Goal: Information Seeking & Learning: Learn about a topic

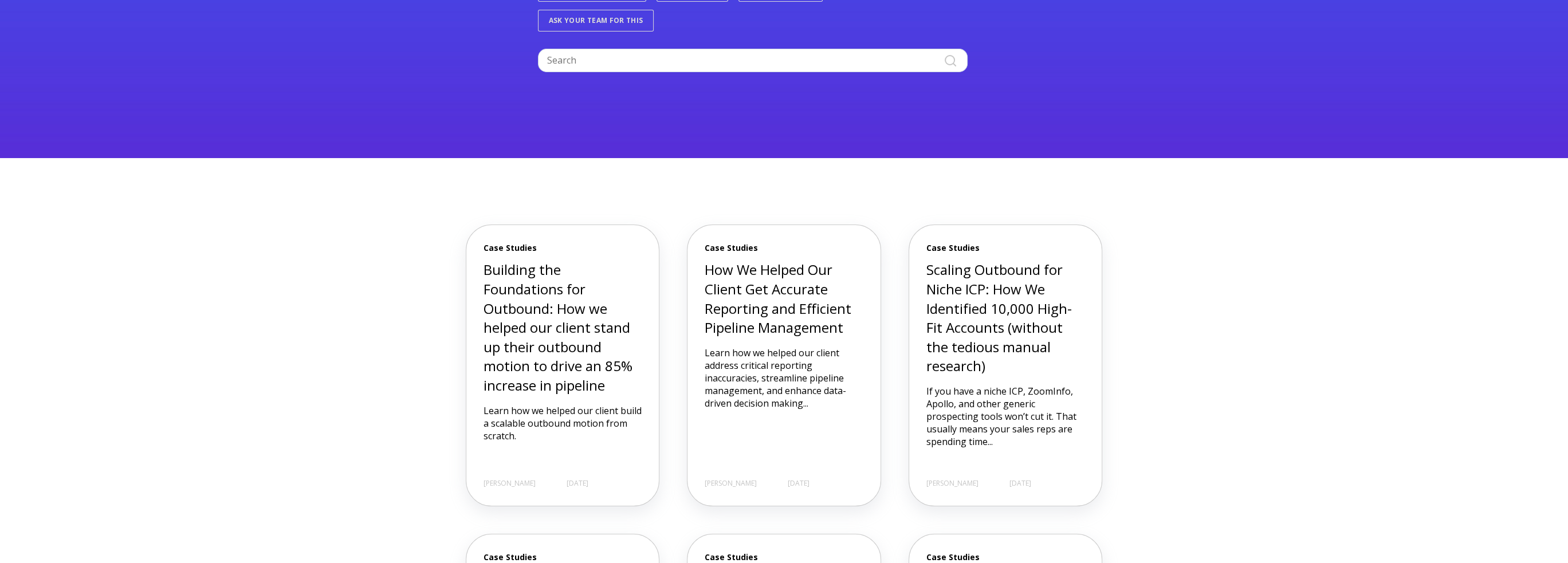
scroll to position [286, 0]
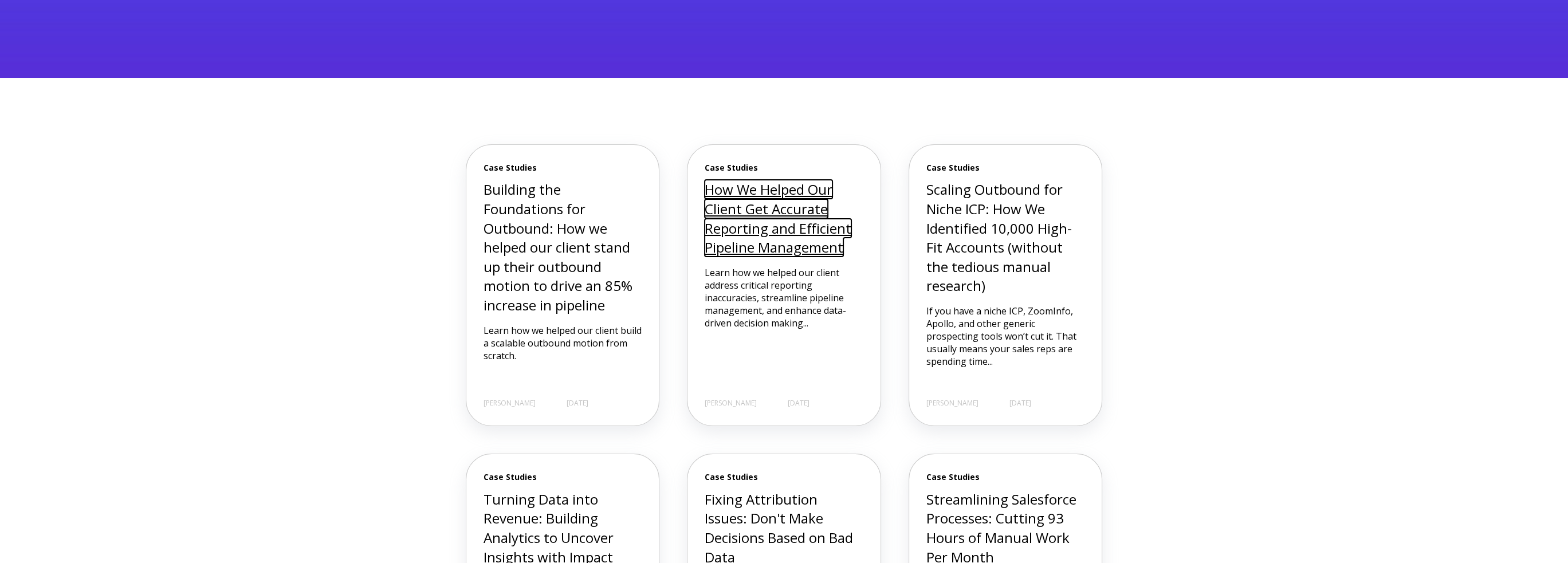
click at [788, 238] on link "How We Helped Our Client Get Accurate Reporting and Efficient Pipeline Manageme…" at bounding box center [778, 218] width 147 height 77
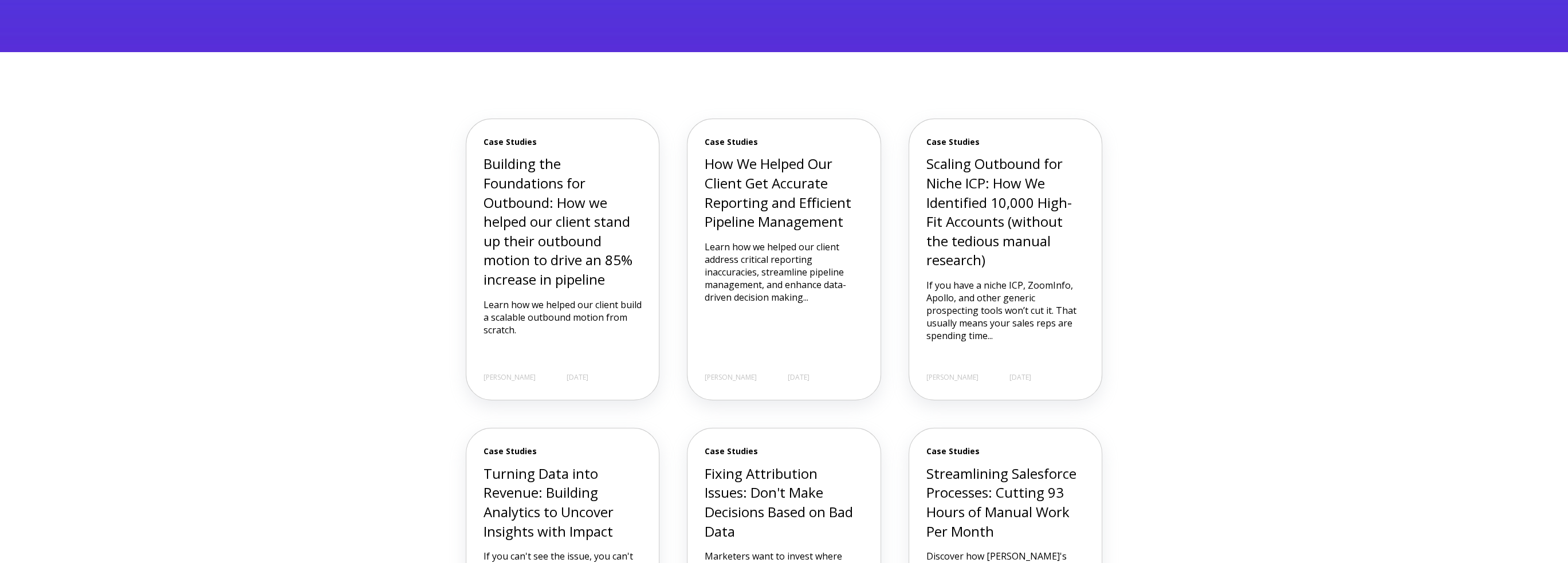
scroll to position [343, 0]
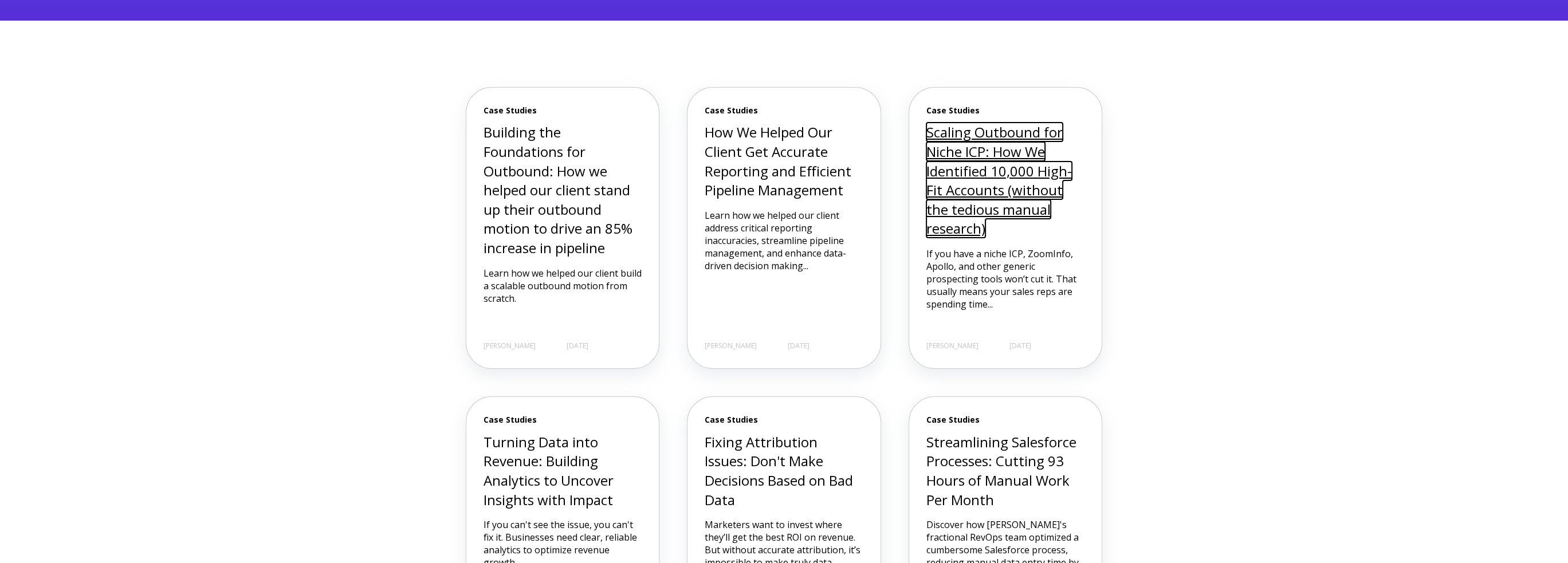
click at [991, 213] on link "Scaling Outbound for Niche ICP: How We Identified 10,000 High-Fit Accounts (wit…" at bounding box center [999, 180] width 145 height 115
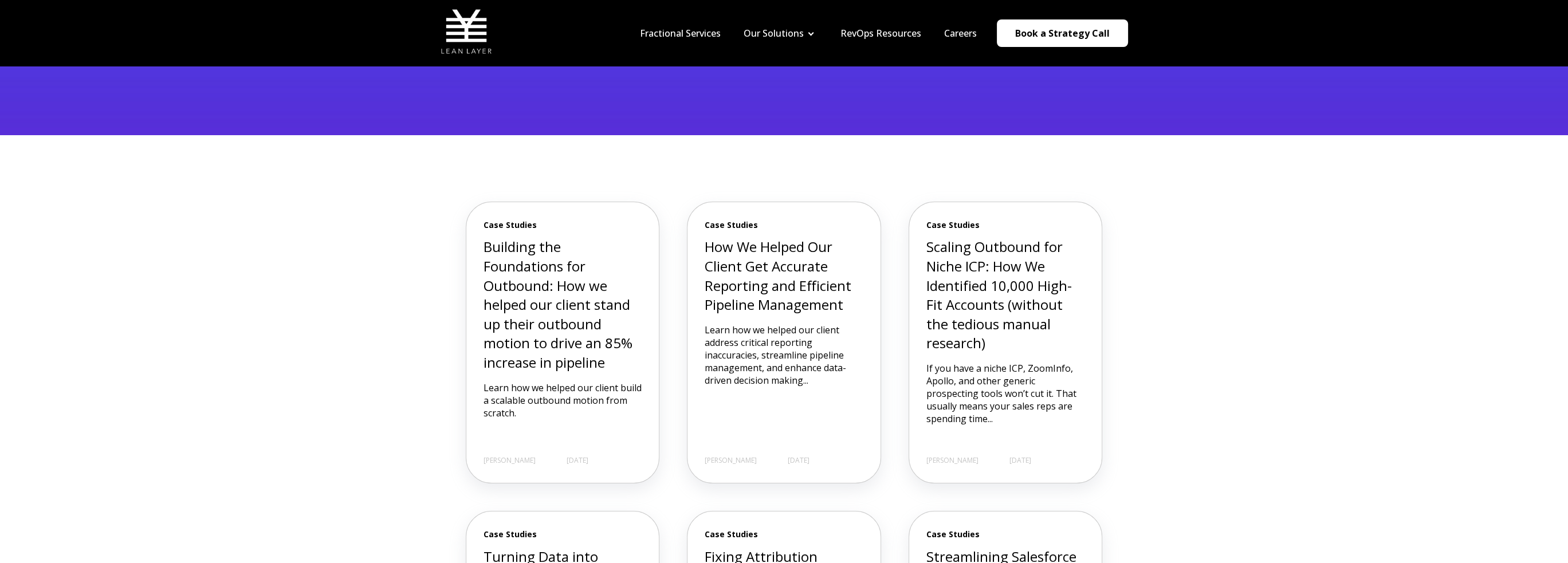
scroll to position [0, 0]
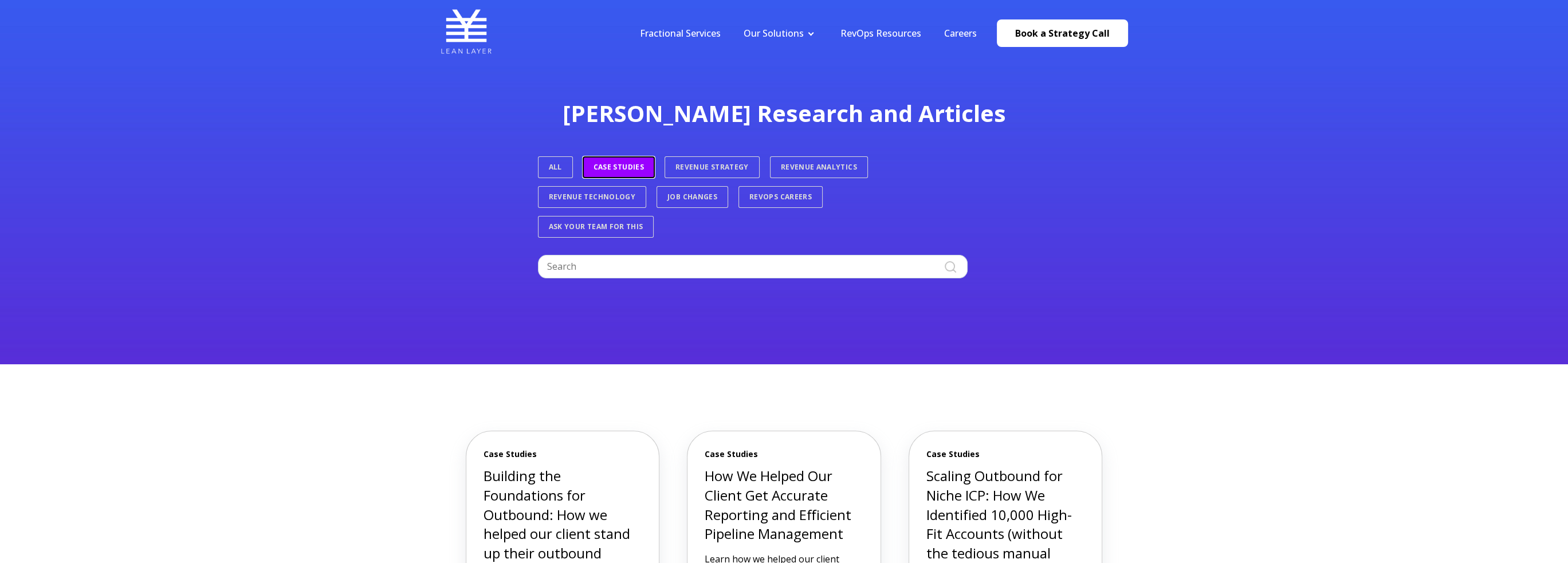
click at [614, 166] on link "Case Studies" at bounding box center [619, 167] width 71 height 20
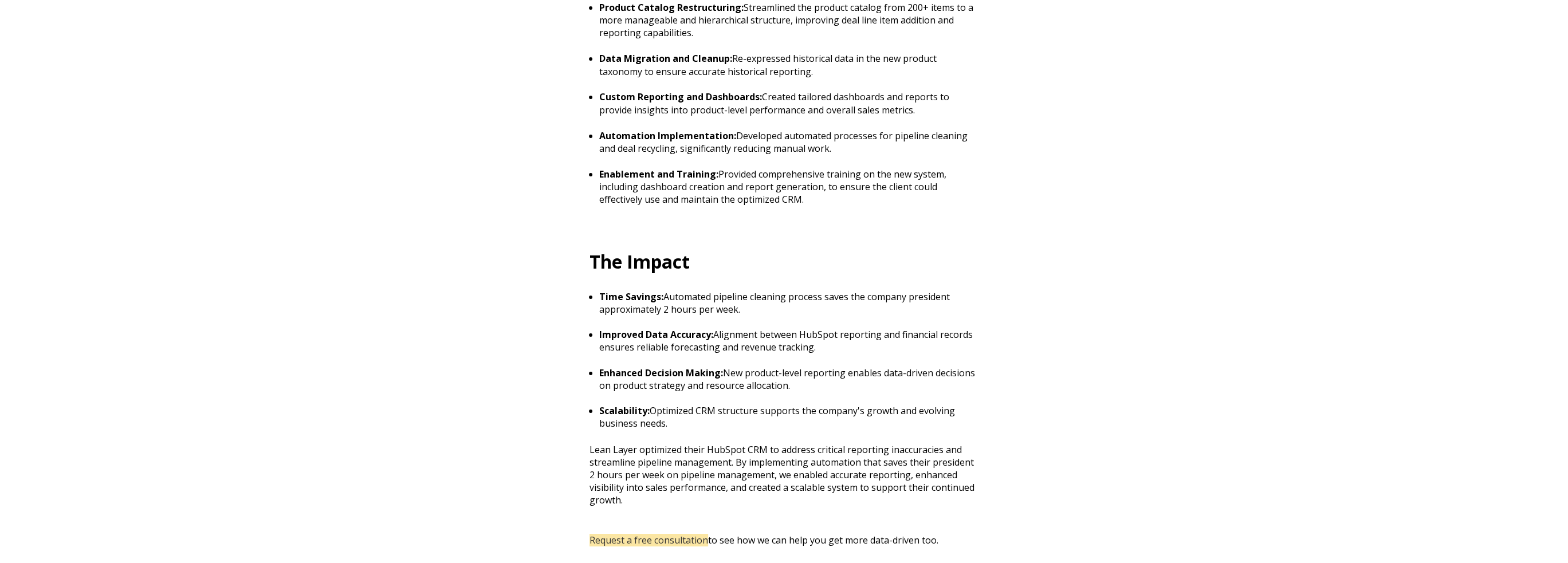
scroll to position [1145, 0]
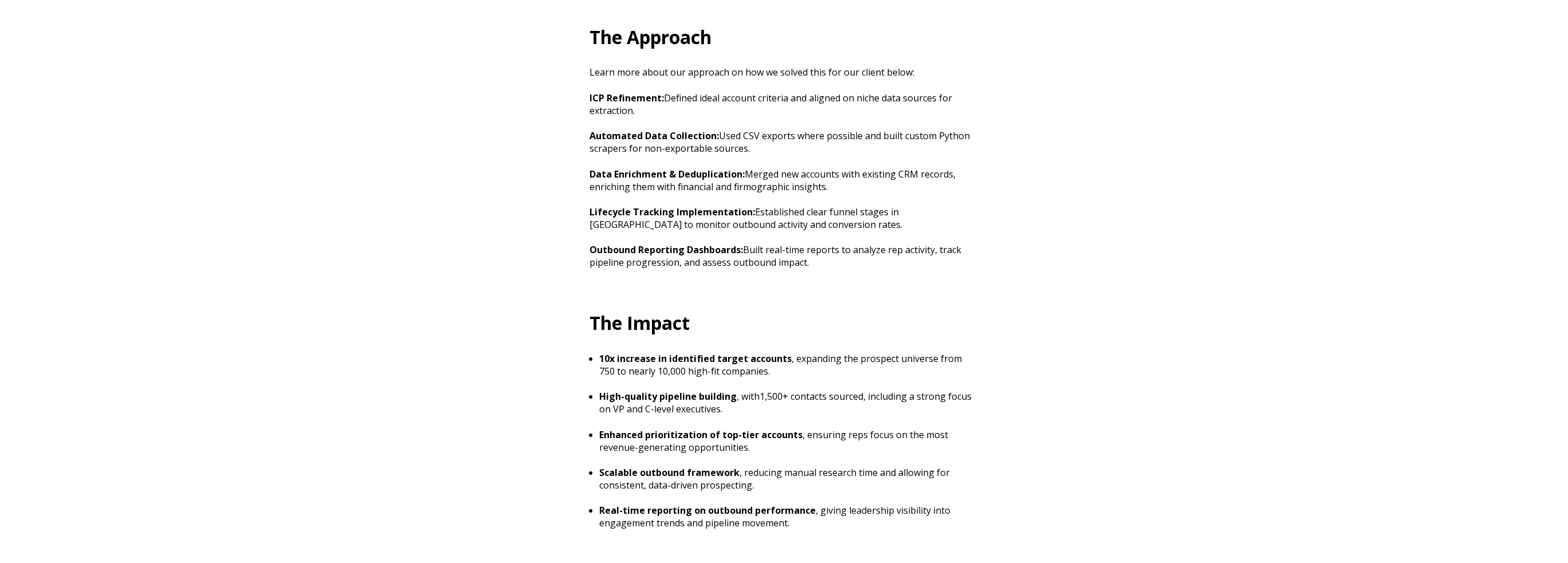
scroll to position [1088, 0]
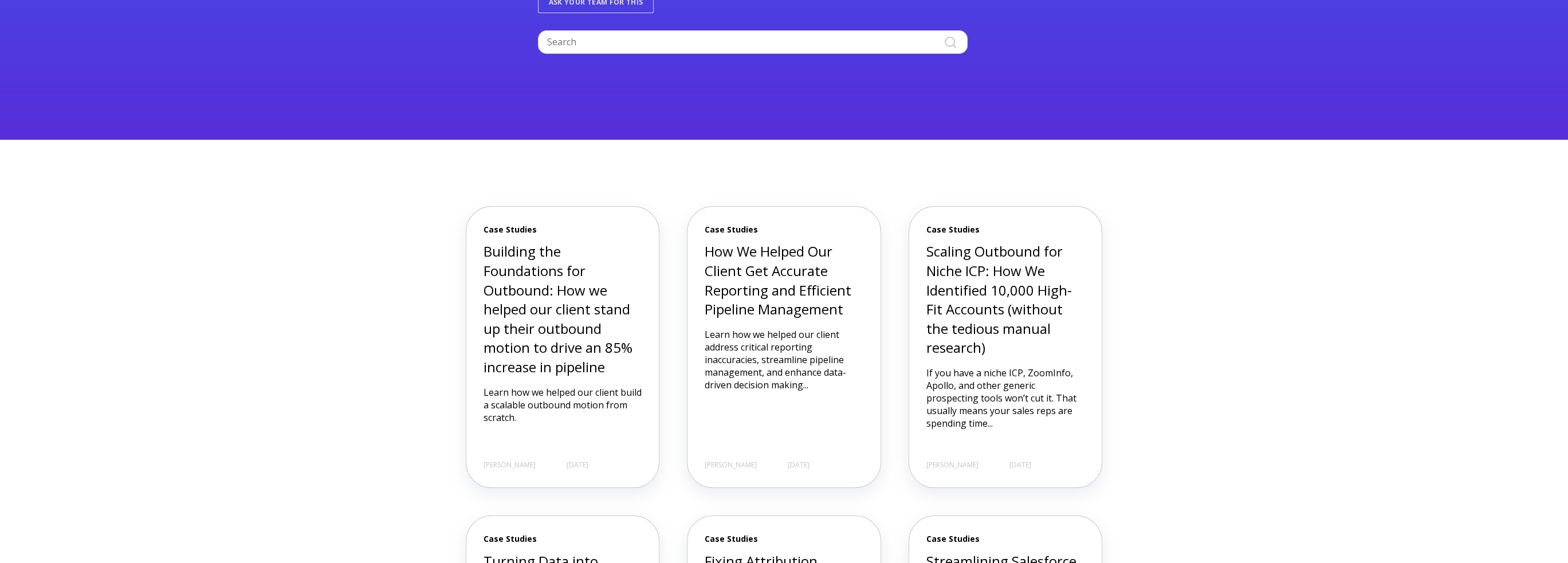
scroll to position [229, 0]
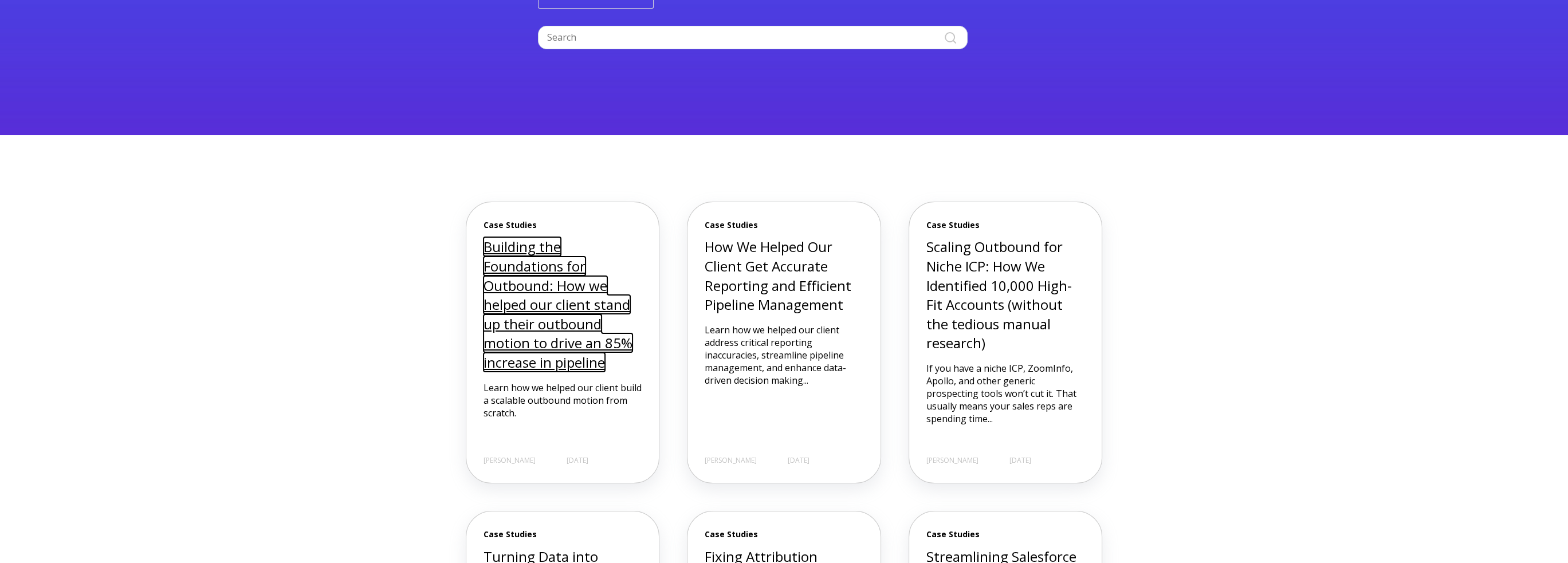
click at [579, 280] on link "Building the Foundations for Outbound: How we helped our client stand up their …" at bounding box center [557, 304] width 149 height 135
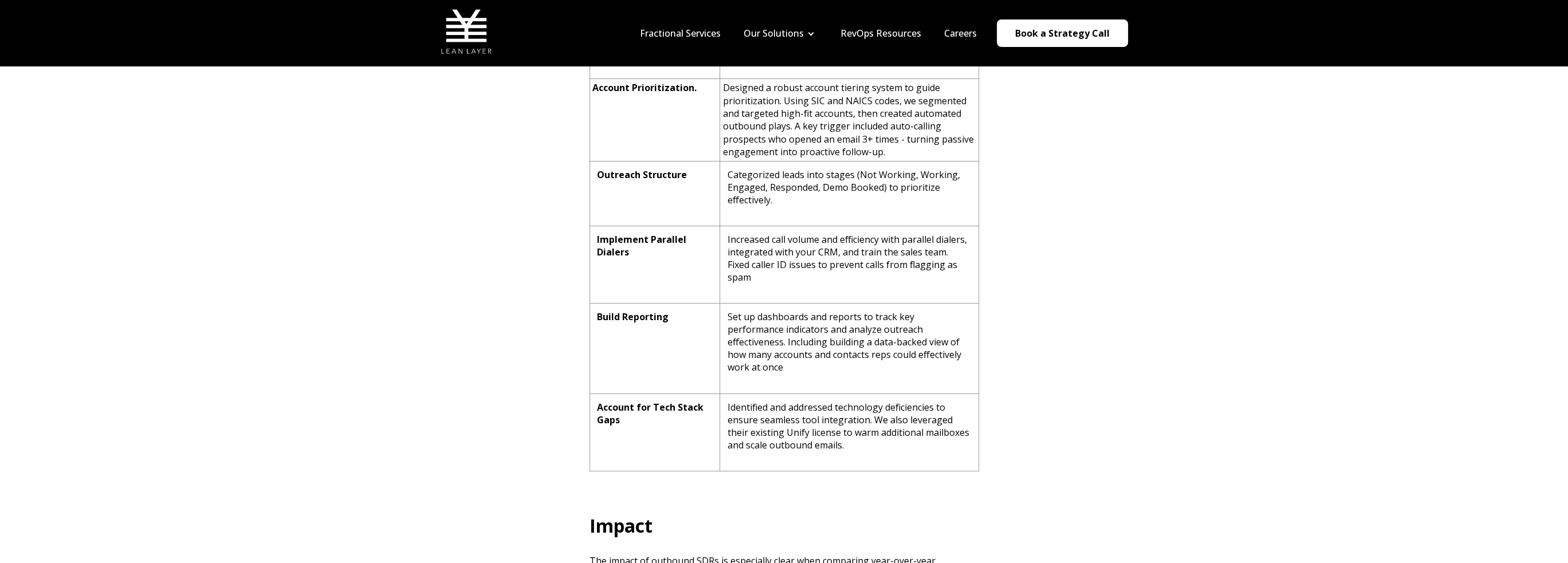
scroll to position [1774, 0]
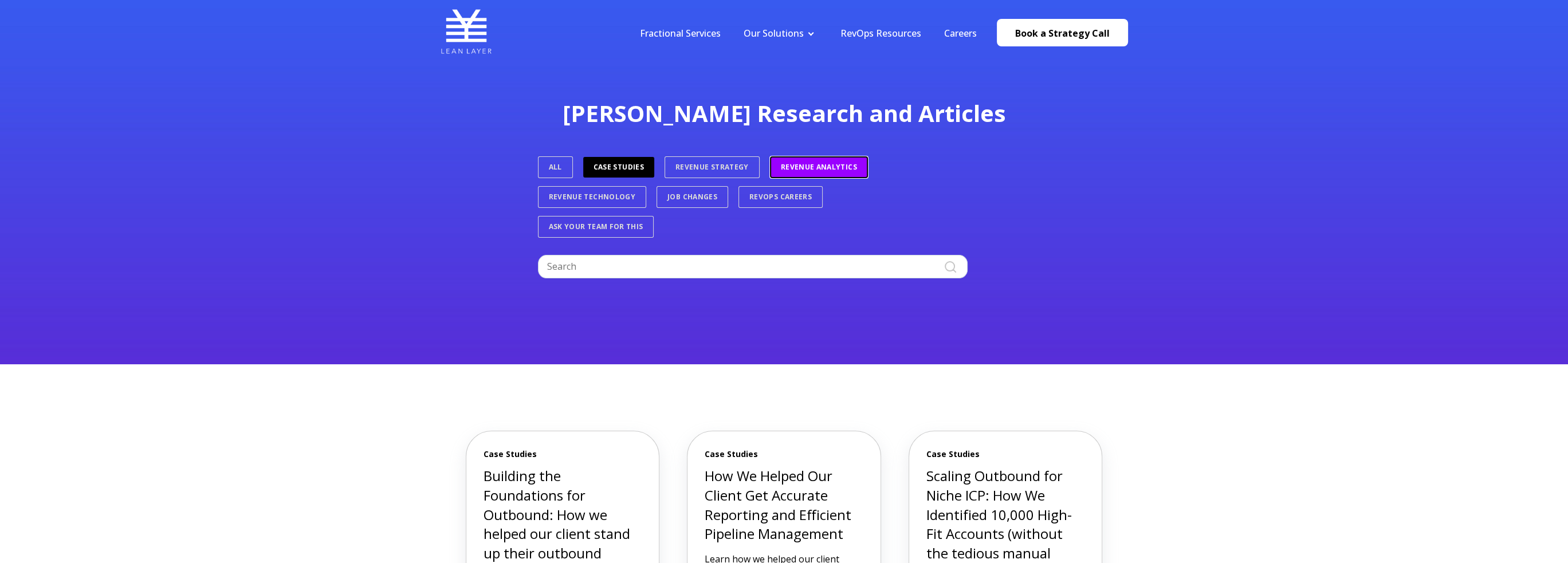
click at [816, 169] on link "Revenue Analytics" at bounding box center [819, 167] width 98 height 22
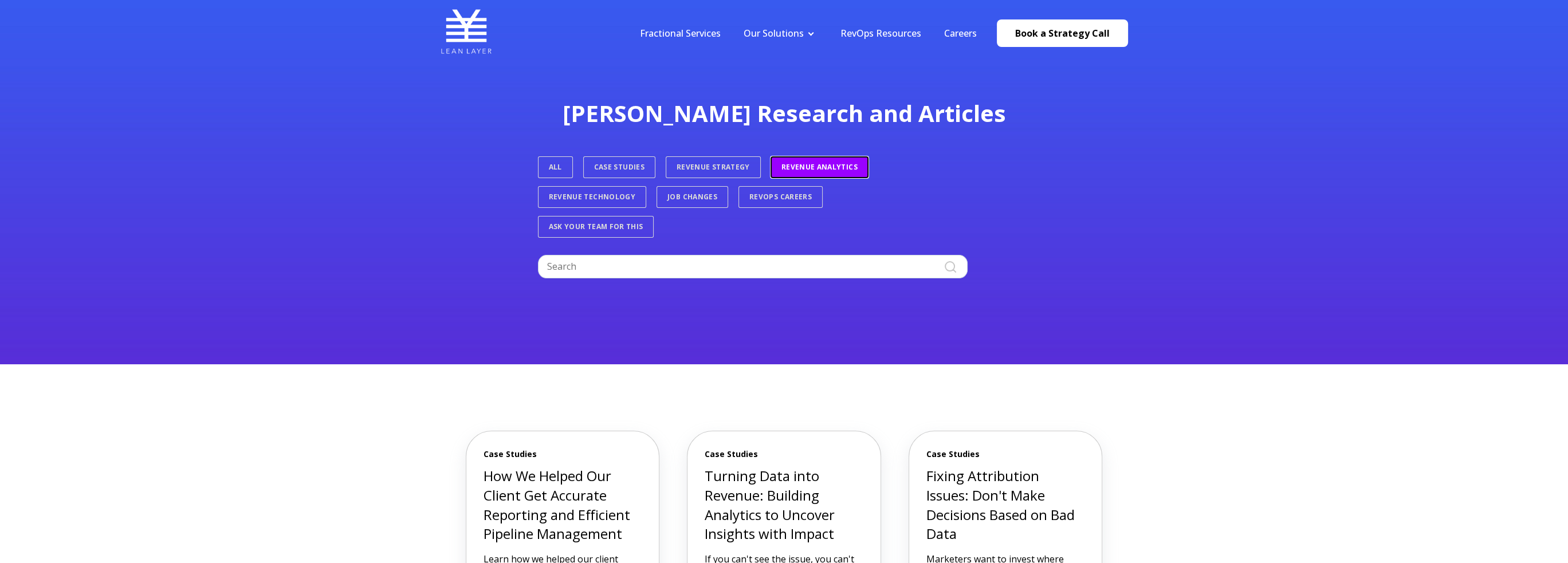
click at [815, 168] on link "Revenue Analytics" at bounding box center [819, 167] width 97 height 20
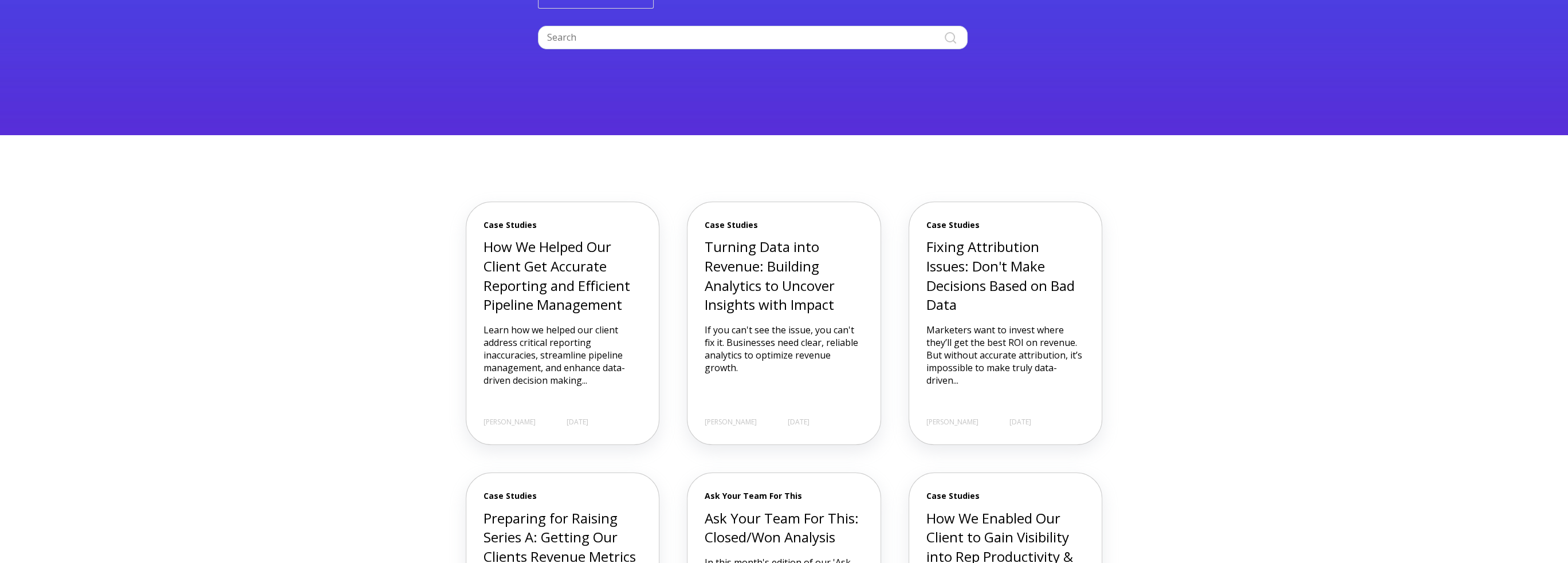
scroll to position [401, 0]
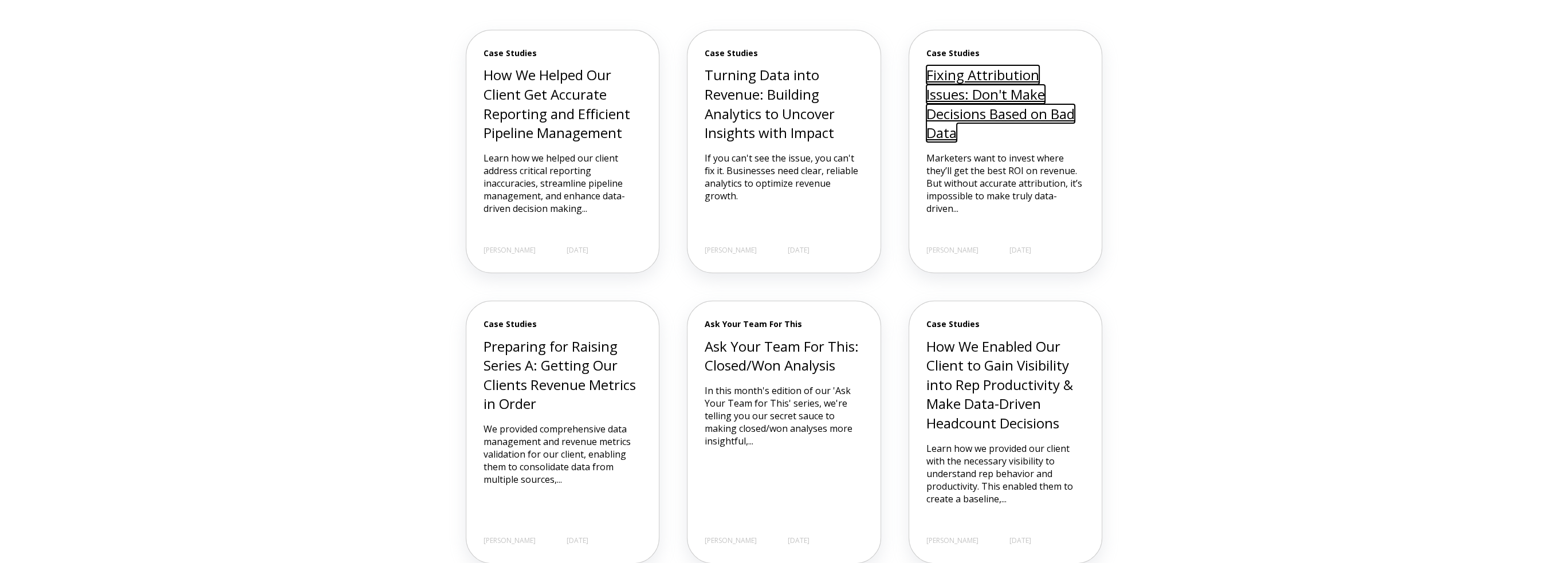
click at [1037, 82] on link "Fixing Attribution Issues: Don't Make Decisions Based on Bad Data" at bounding box center [1000, 104] width 149 height 77
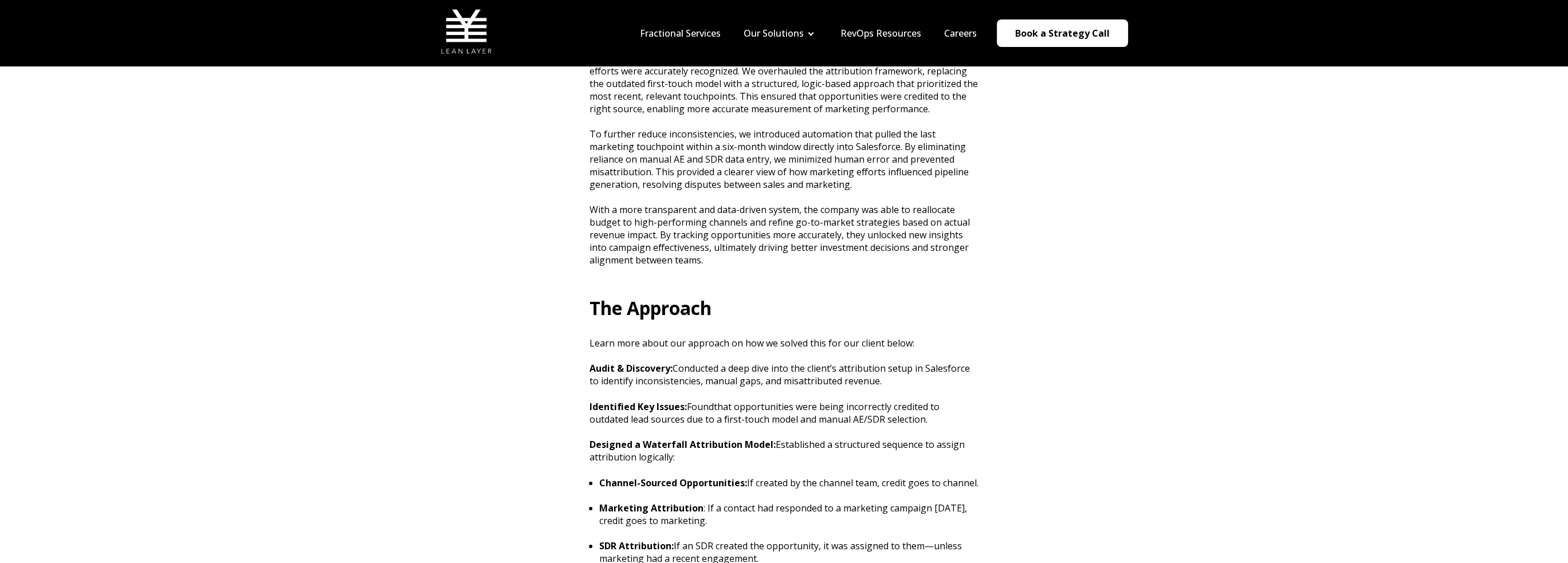
scroll to position [687, 0]
